Goal: Transaction & Acquisition: Purchase product/service

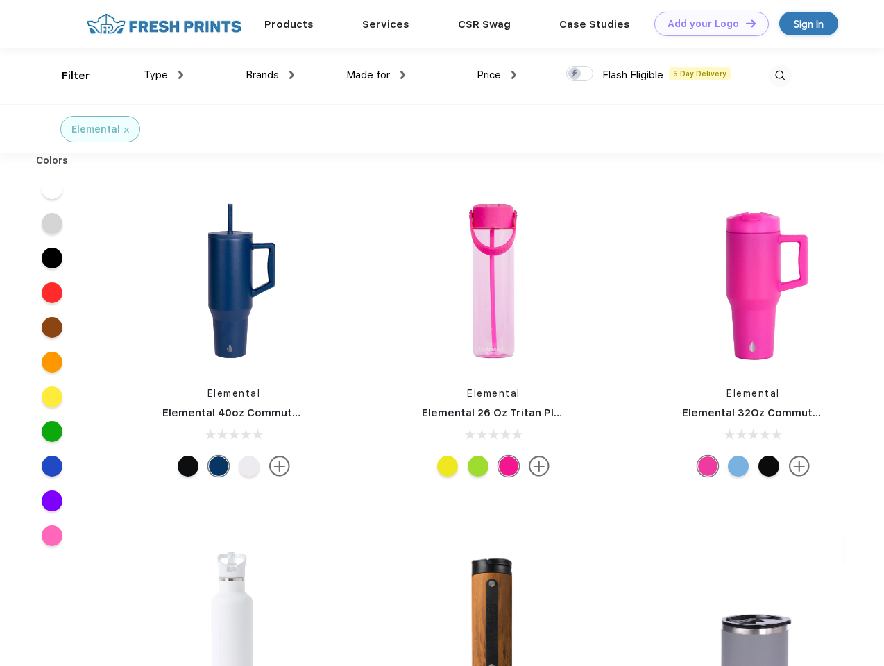
click at [706, 24] on link "Add your Logo Design Tool" at bounding box center [711, 24] width 114 height 24
click at [0, 0] on div "Design Tool" at bounding box center [0, 0] width 0 height 0
click at [745, 23] on link "Add your Logo Design Tool" at bounding box center [711, 24] width 114 height 24
click at [67, 76] on div "Filter" at bounding box center [76, 76] width 28 height 16
click at [164, 75] on span "Type" at bounding box center [156, 75] width 24 height 12
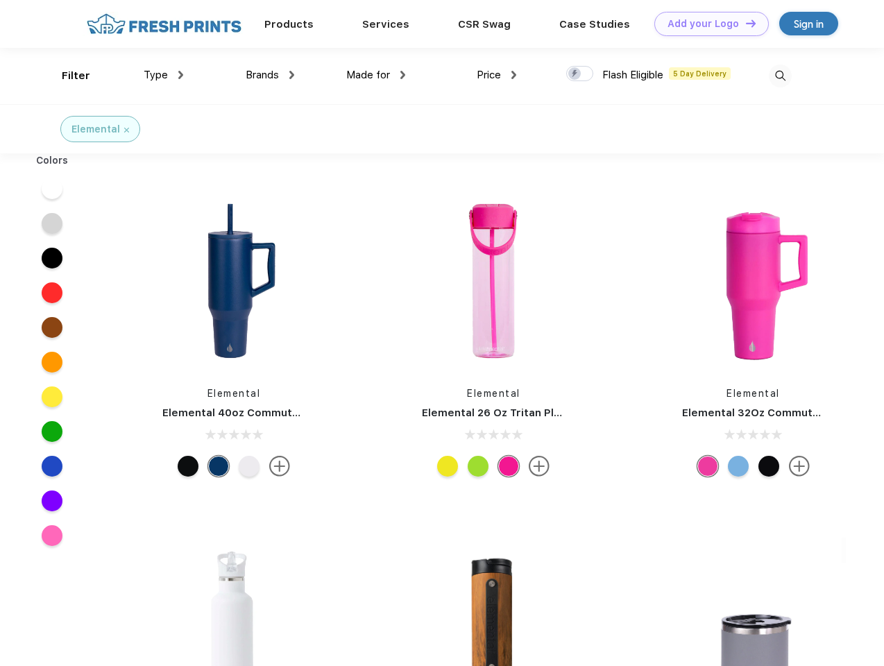
click at [270, 75] on span "Brands" at bounding box center [262, 75] width 33 height 12
click at [376, 75] on span "Made for" at bounding box center [368, 75] width 44 height 12
click at [497, 75] on span "Price" at bounding box center [489, 75] width 24 height 12
click at [580, 74] on div at bounding box center [579, 73] width 27 height 15
click at [575, 74] on input "checkbox" at bounding box center [570, 69] width 9 height 9
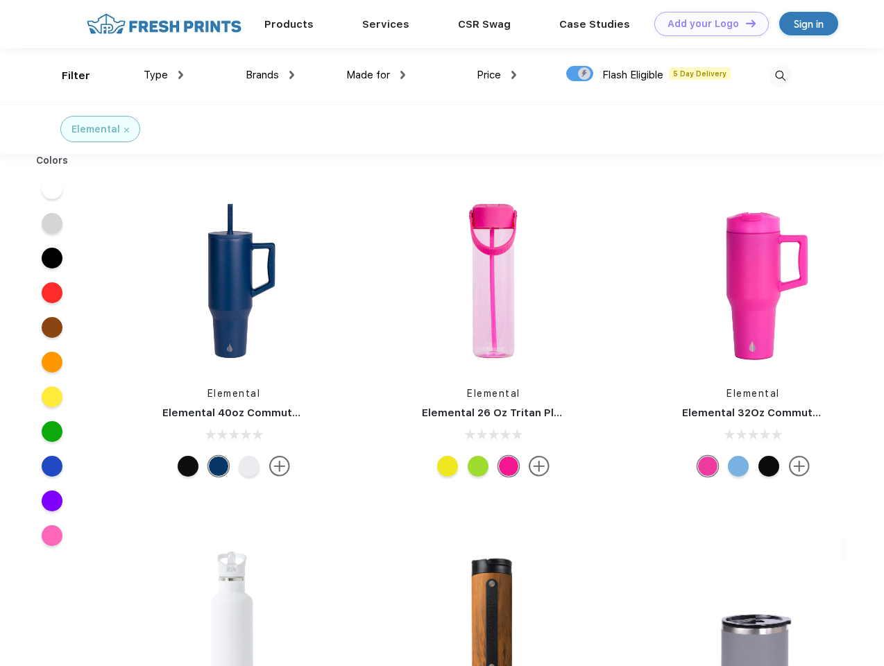
click at [780, 76] on img at bounding box center [780, 76] width 23 height 23
